Goal: Understand site structure: Understand site structure

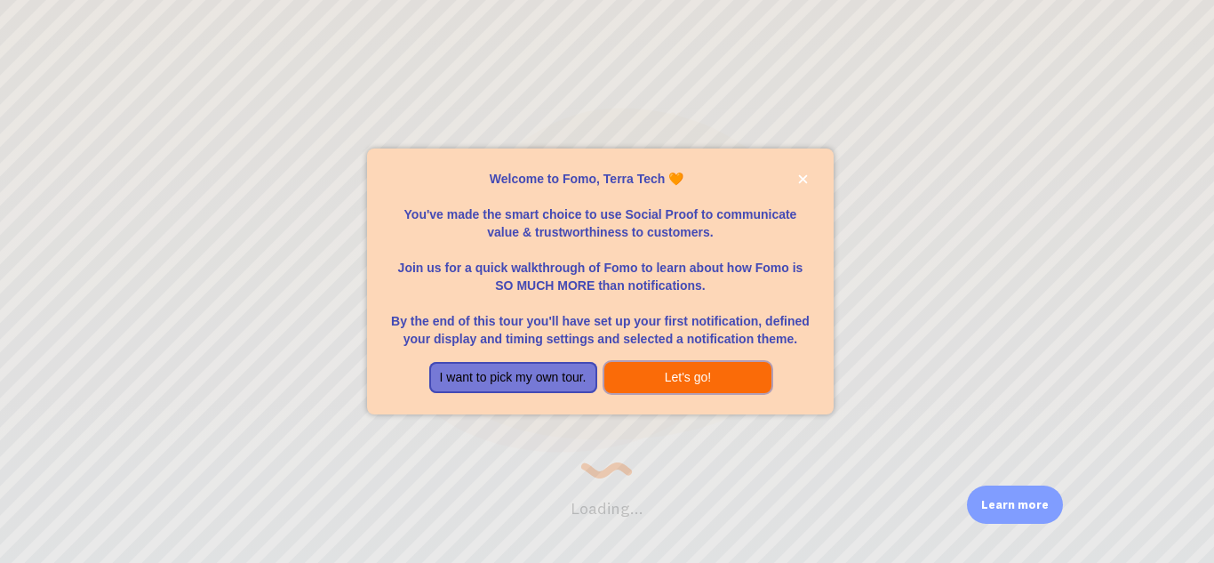
click at [674, 373] on button "Let's go!" at bounding box center [688, 378] width 168 height 32
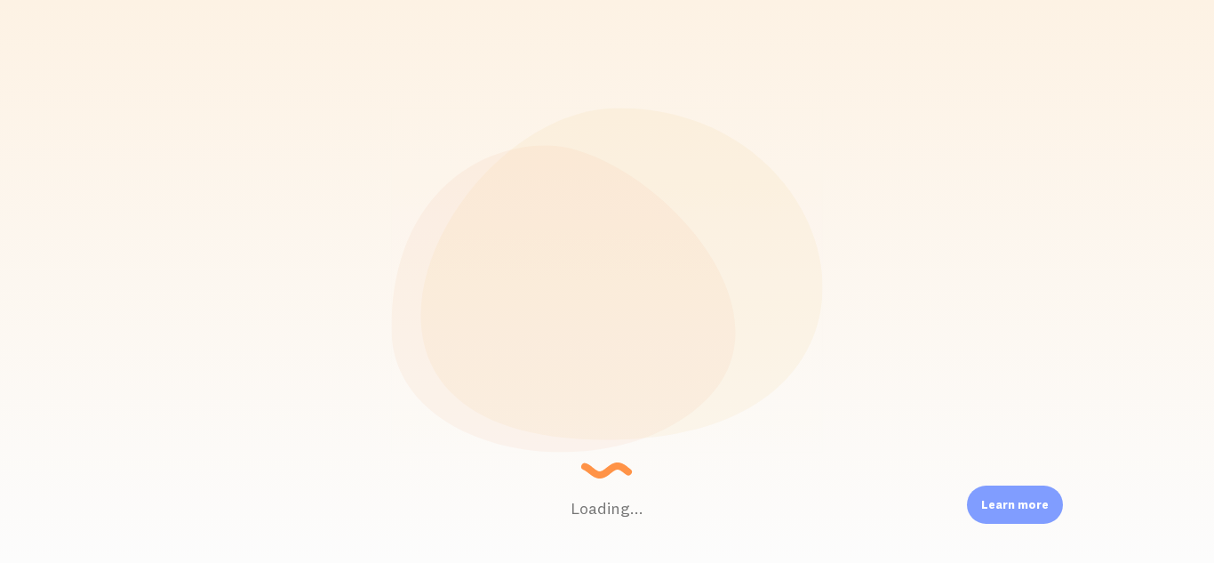
click at [1006, 495] on div "Learn more" at bounding box center [1015, 504] width 96 height 38
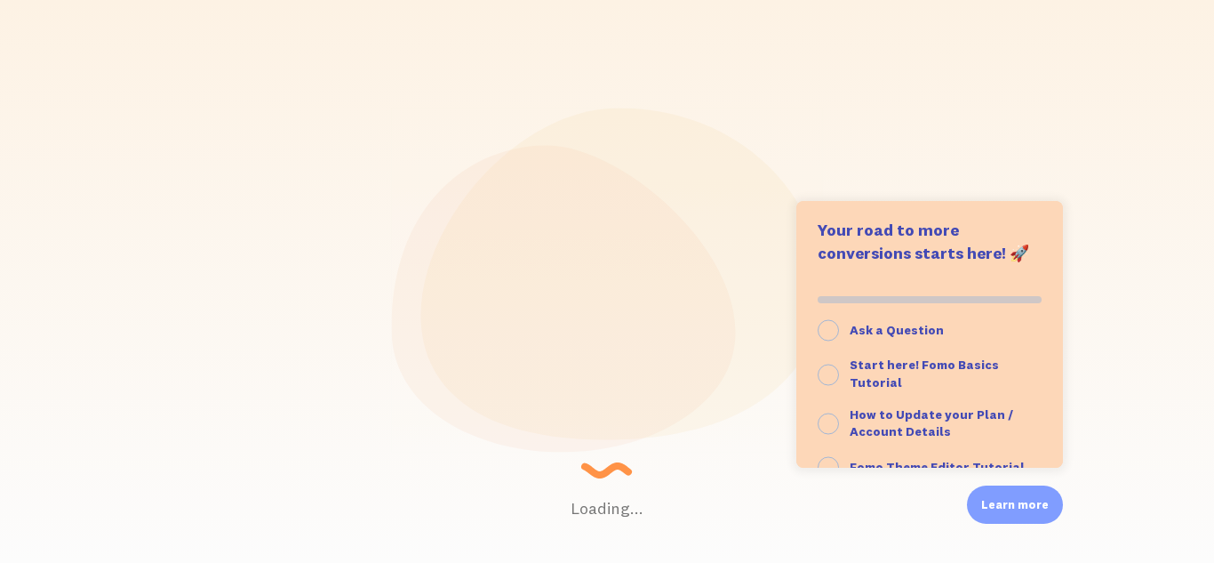
click at [652, 313] on icon at bounding box center [564, 298] width 344 height 307
